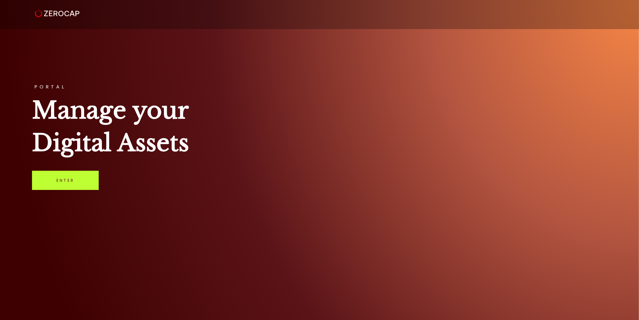
click at [56, 176] on link "Enter" at bounding box center [65, 180] width 67 height 19
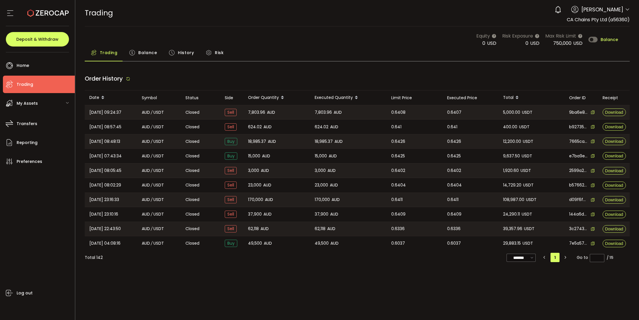
type input "***"
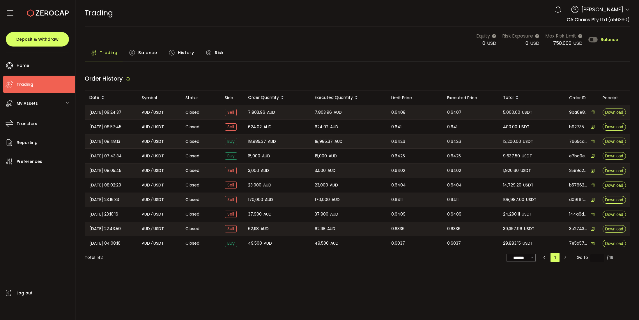
type input "***"
